Goal: Transaction & Acquisition: Purchase product/service

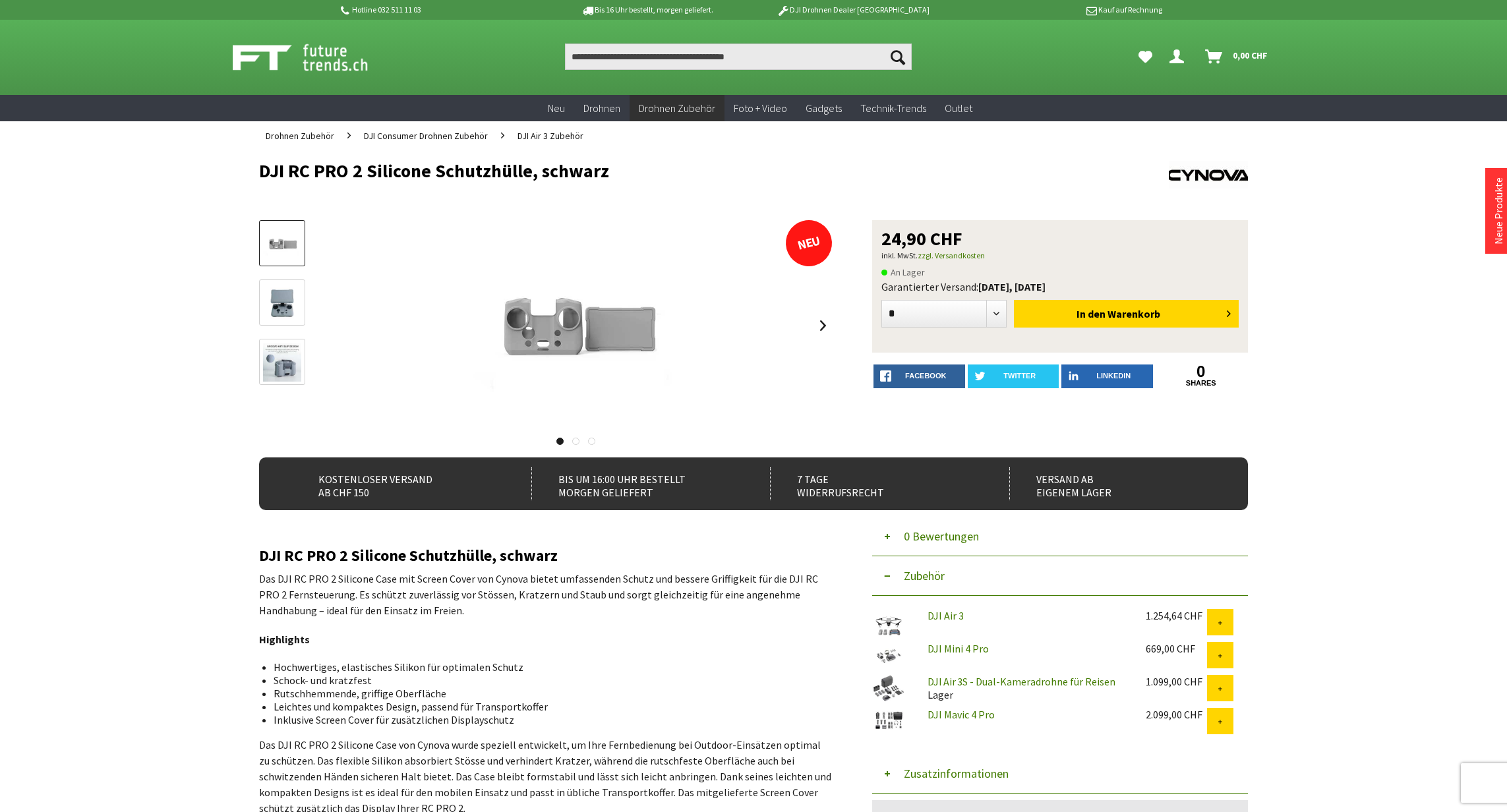
click at [278, 295] on img at bounding box center [282, 303] width 38 height 38
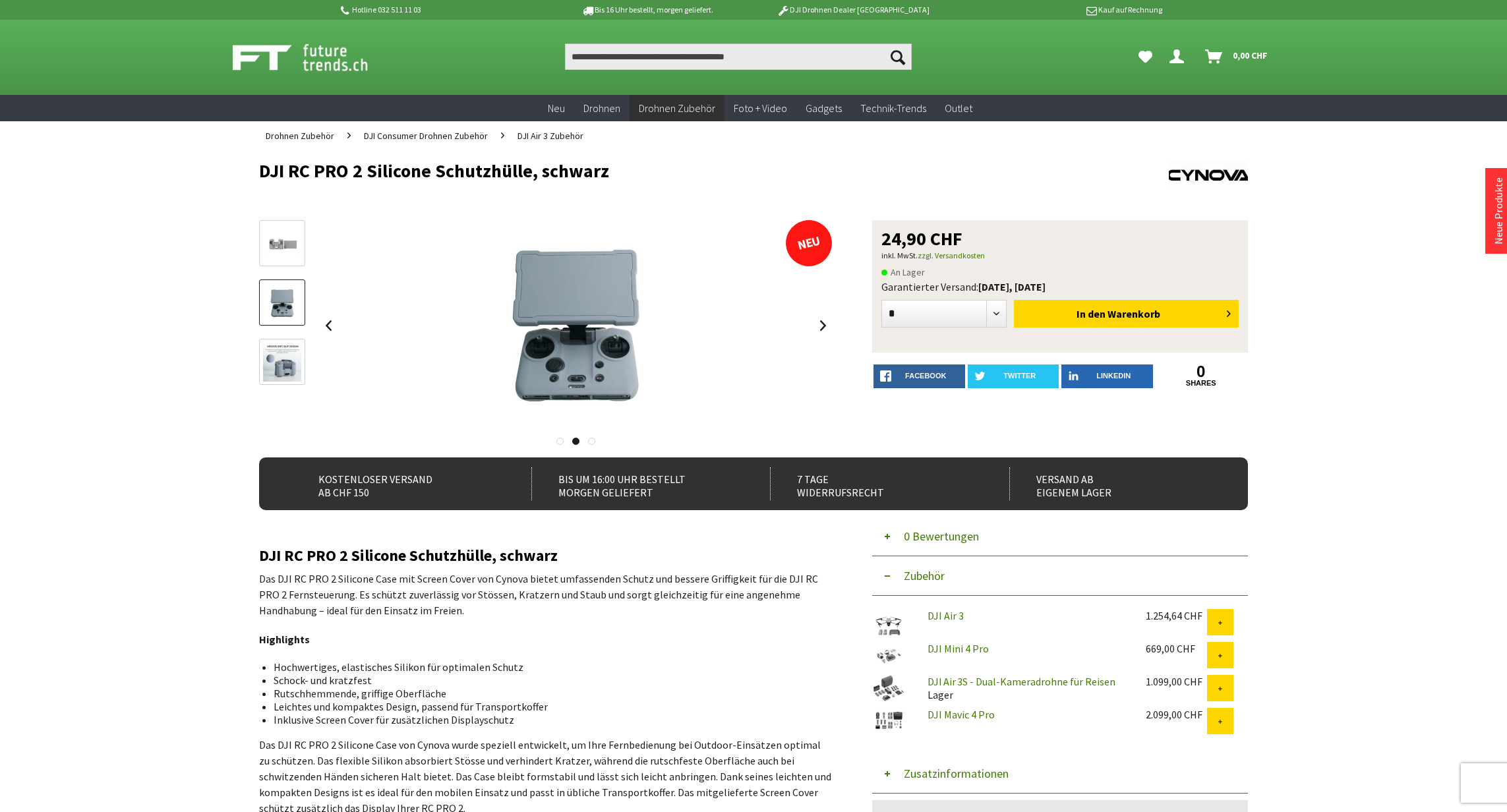
click at [285, 361] on img at bounding box center [282, 362] width 38 height 38
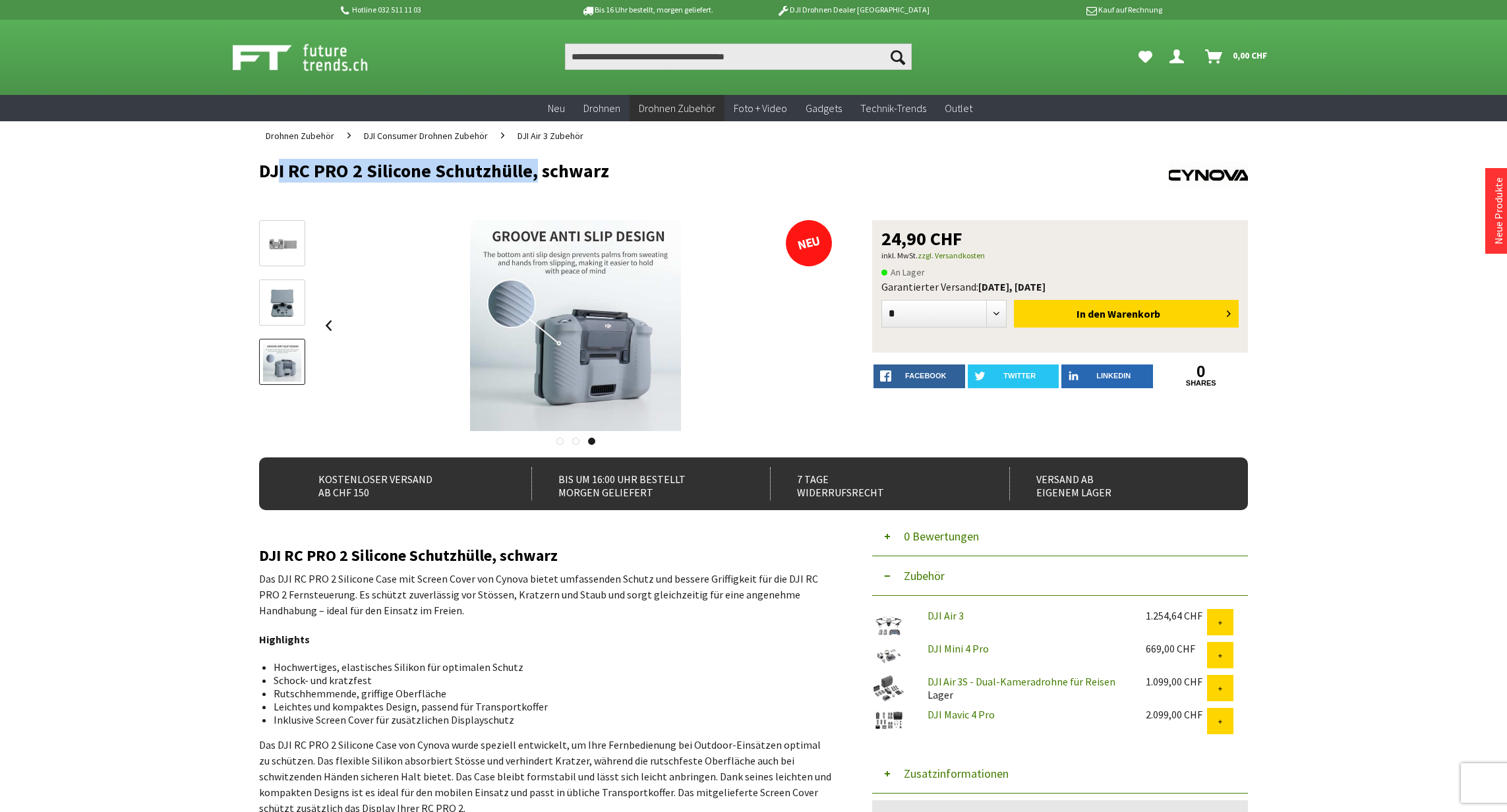
drag, startPoint x: 528, startPoint y: 171, endPoint x: 265, endPoint y: 172, distance: 263.0
click at [265, 172] on h1 "DJI RC PRO 2 Silicone Schutzhülle, schwarz" at bounding box center [654, 170] width 791 height 19
copy h1 "JI RC PRO 2 Silicone Schutzhülle"
click at [262, 177] on h1 "DJI RC PRO 2 Silicone Schutzhülle, schwarz" at bounding box center [654, 170] width 791 height 19
drag, startPoint x: 261, startPoint y: 171, endPoint x: 527, endPoint y: 177, distance: 266.1
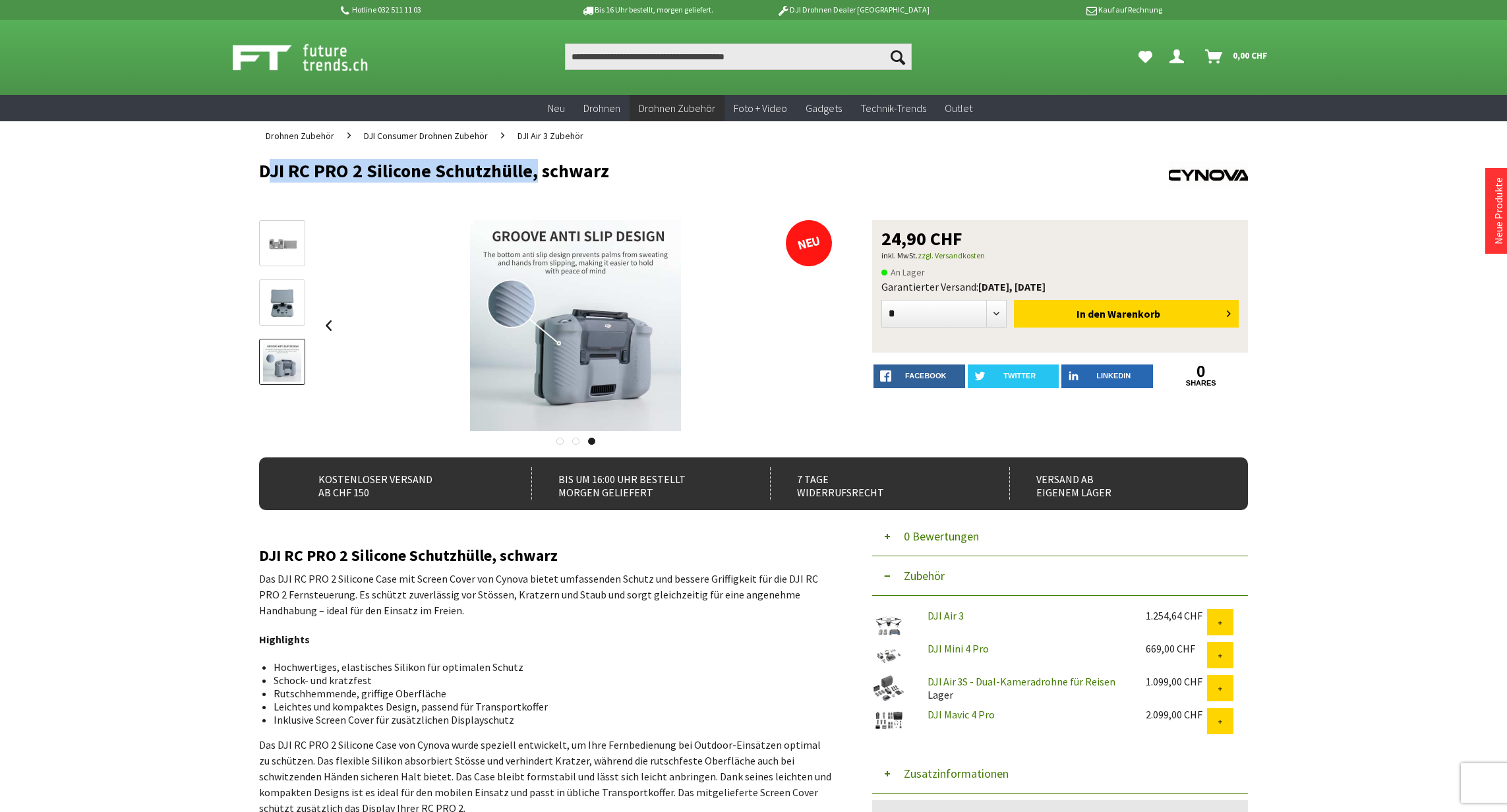
click at [527, 177] on h1 "DJI RC PRO 2 Silicone Schutzhülle, schwarz" at bounding box center [654, 170] width 791 height 19
copy h1 "DJI RC PRO 2 Silicone Schutzhülle"
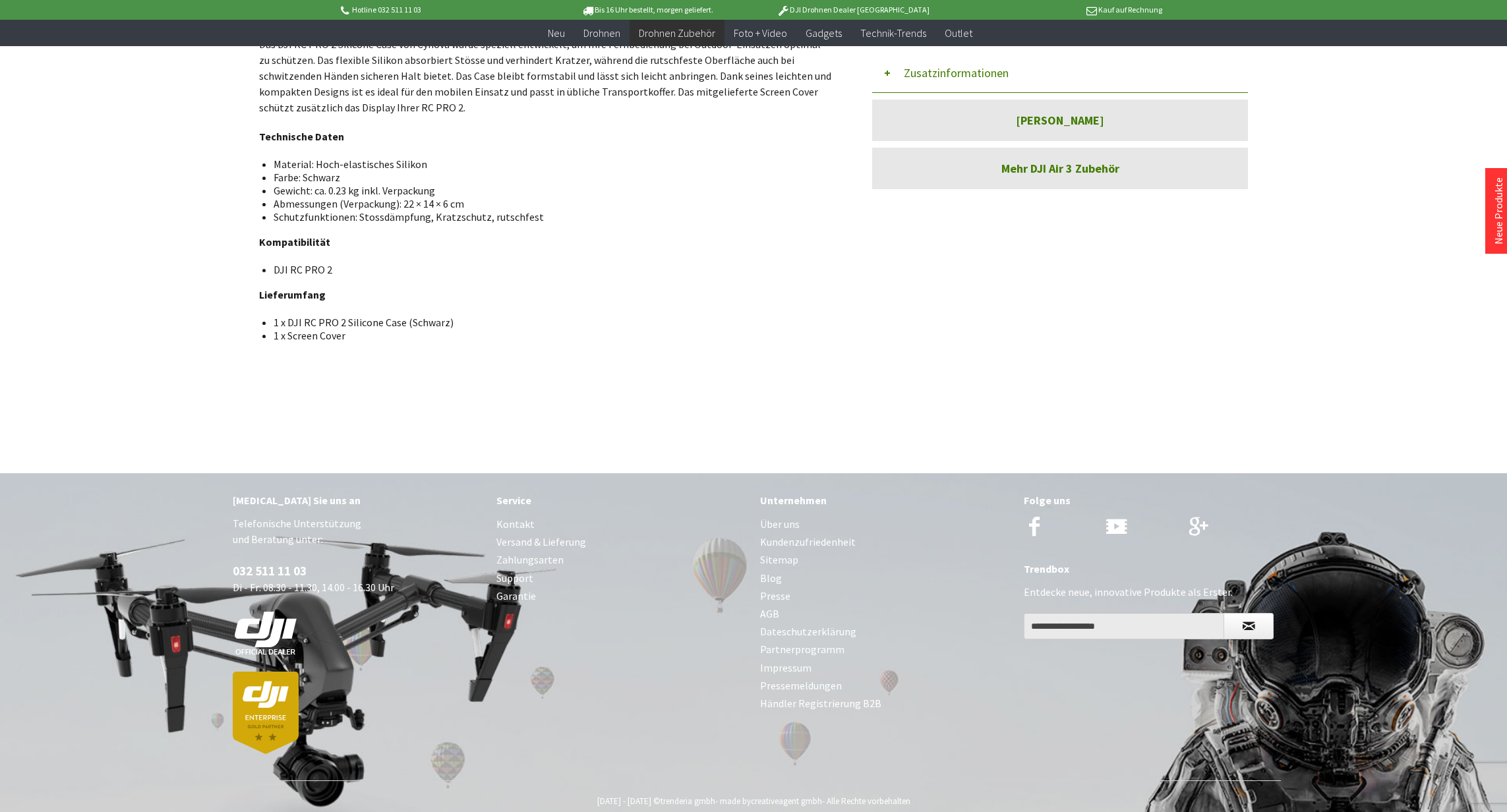
scroll to position [729, 0]
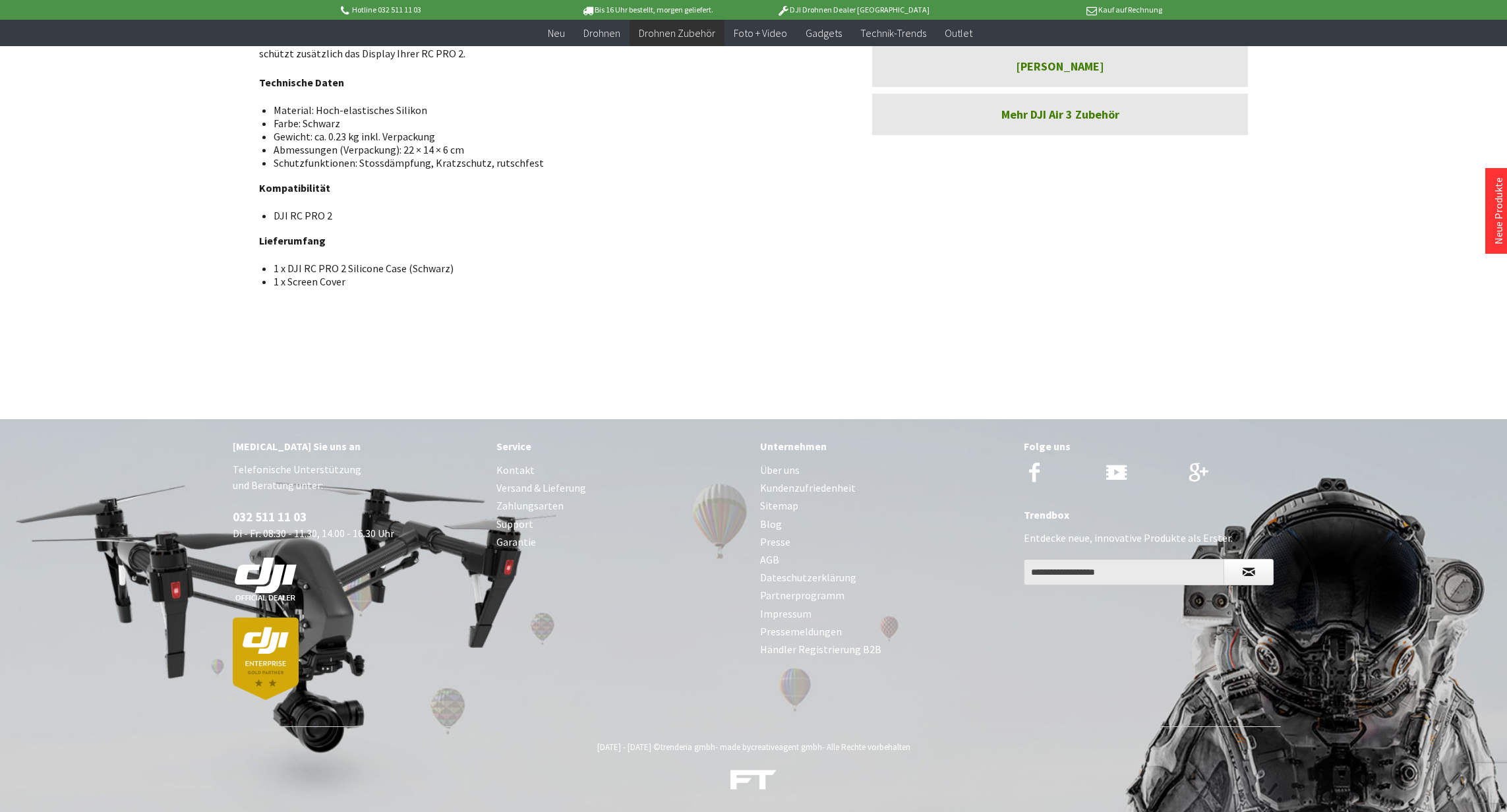
click at [515, 468] on link "Kontakt" at bounding box center [621, 470] width 251 height 17
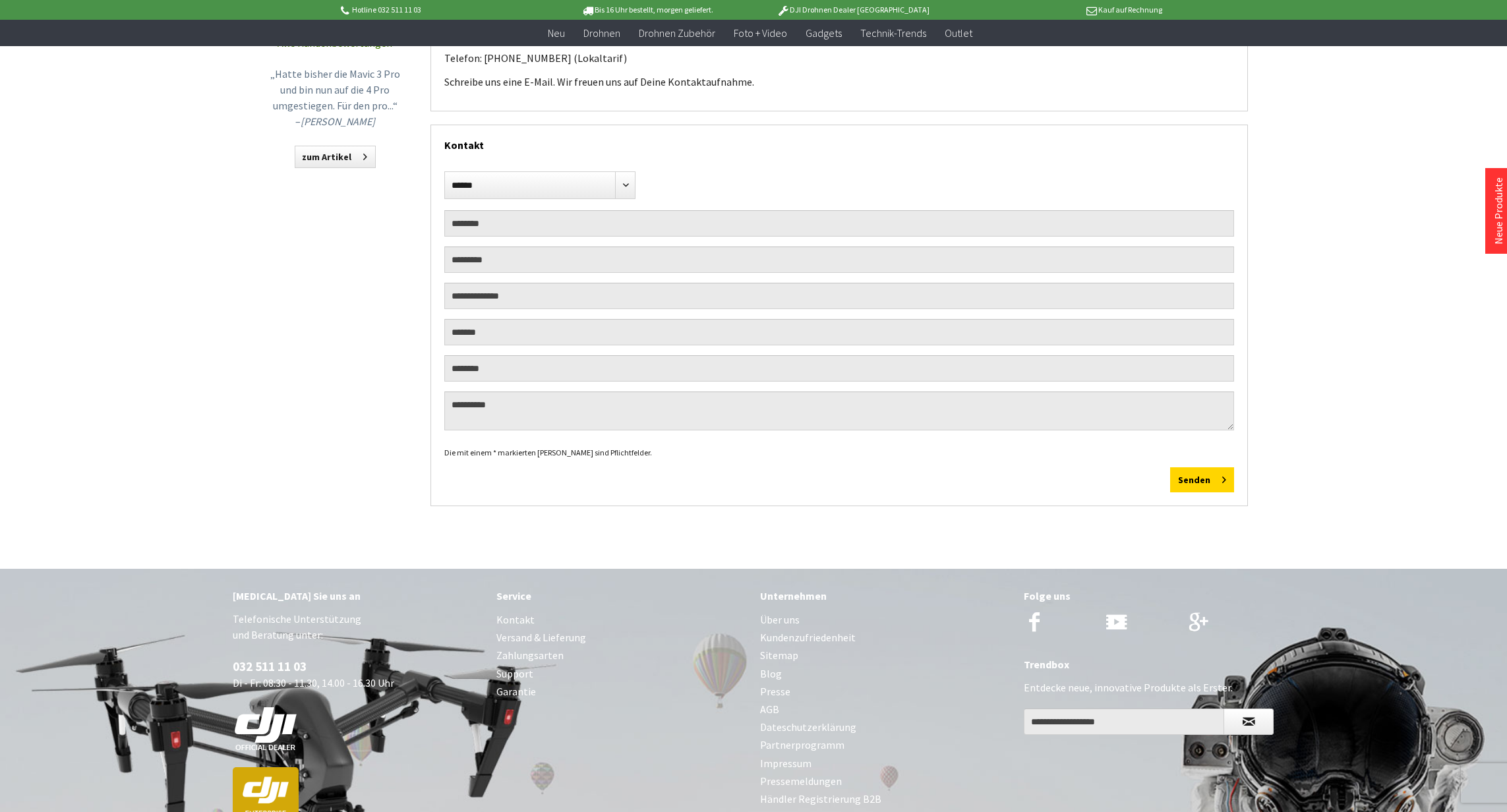
scroll to position [303, 0]
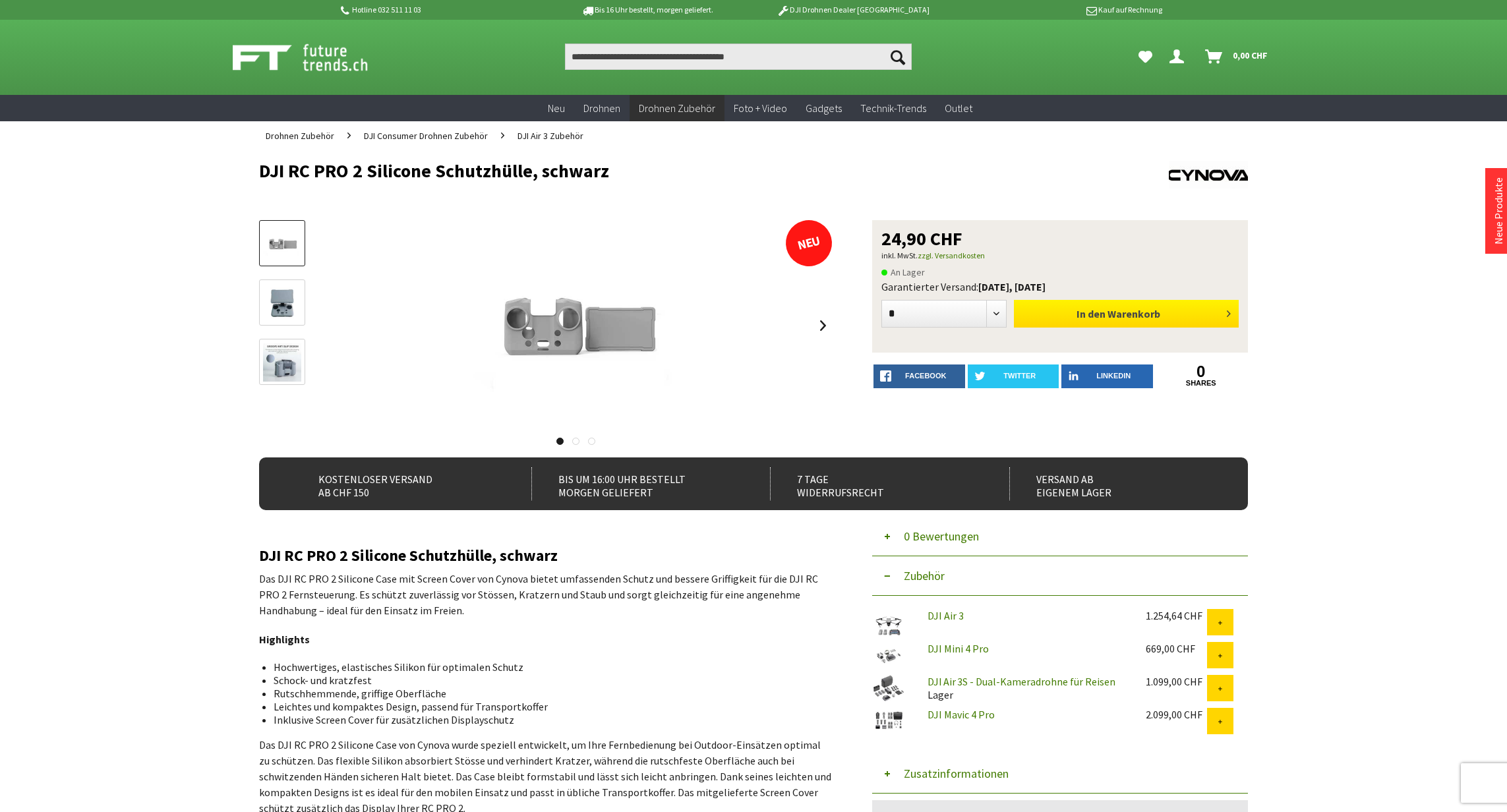
click at [1155, 315] on span "Warenkorb" at bounding box center [1133, 314] width 52 height 14
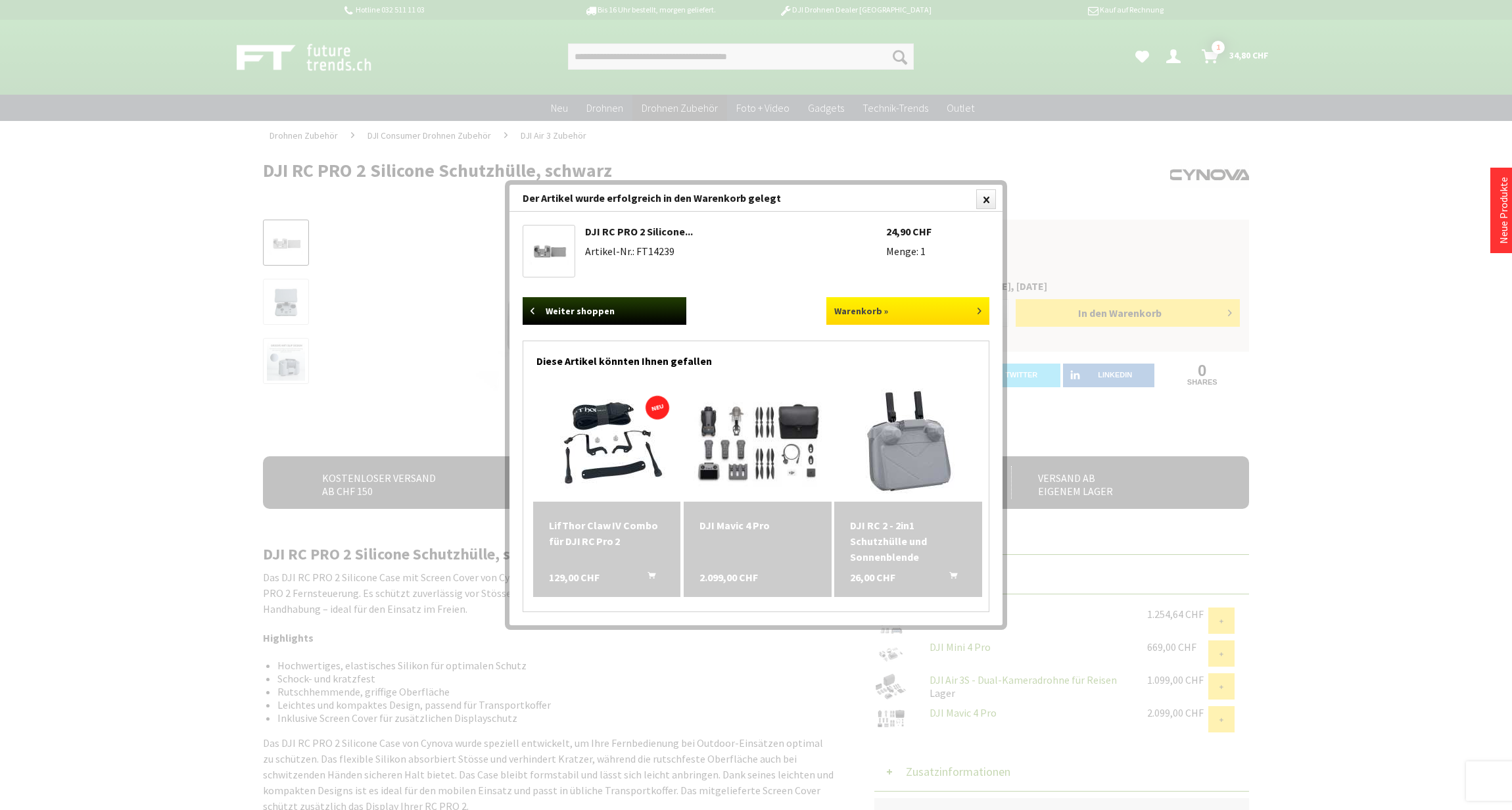
click at [920, 312] on link "Warenkorb »" at bounding box center [909, 311] width 164 height 28
